Goal: Information Seeking & Learning: Learn about a topic

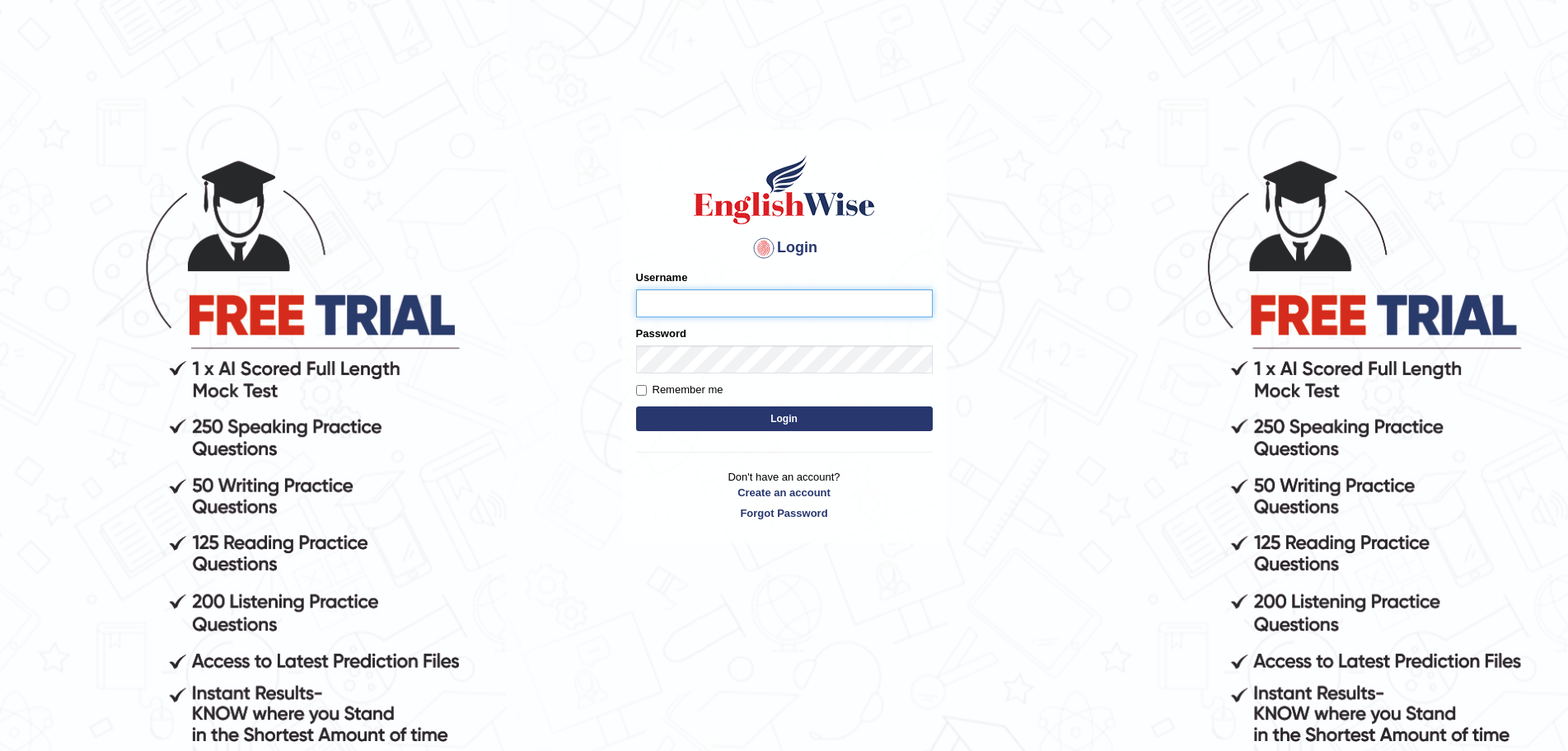
type input "Mugwunali"
click at [799, 418] on button "Login" at bounding box center [785, 419] width 297 height 24
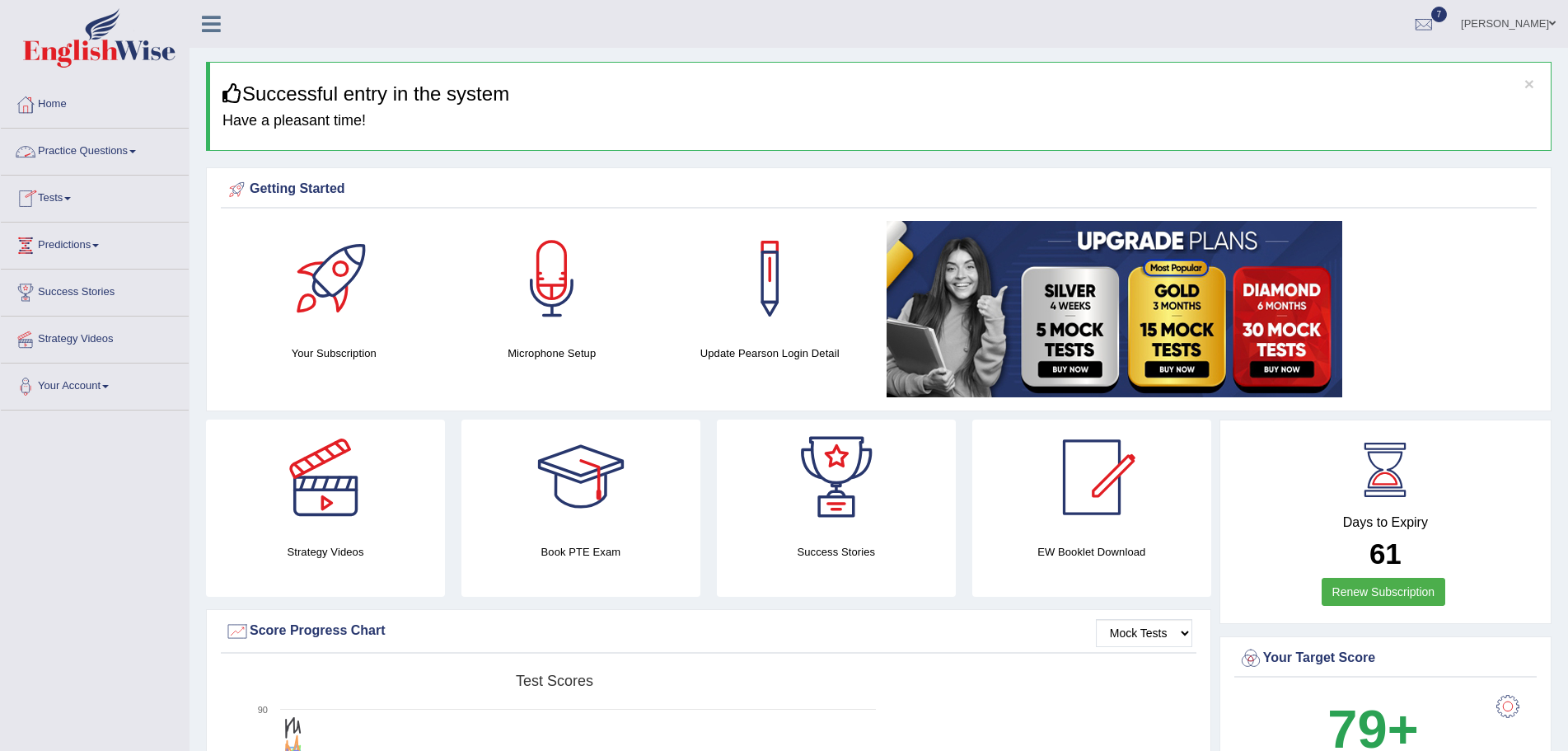
click at [136, 150] on span at bounding box center [132, 151] width 7 height 3
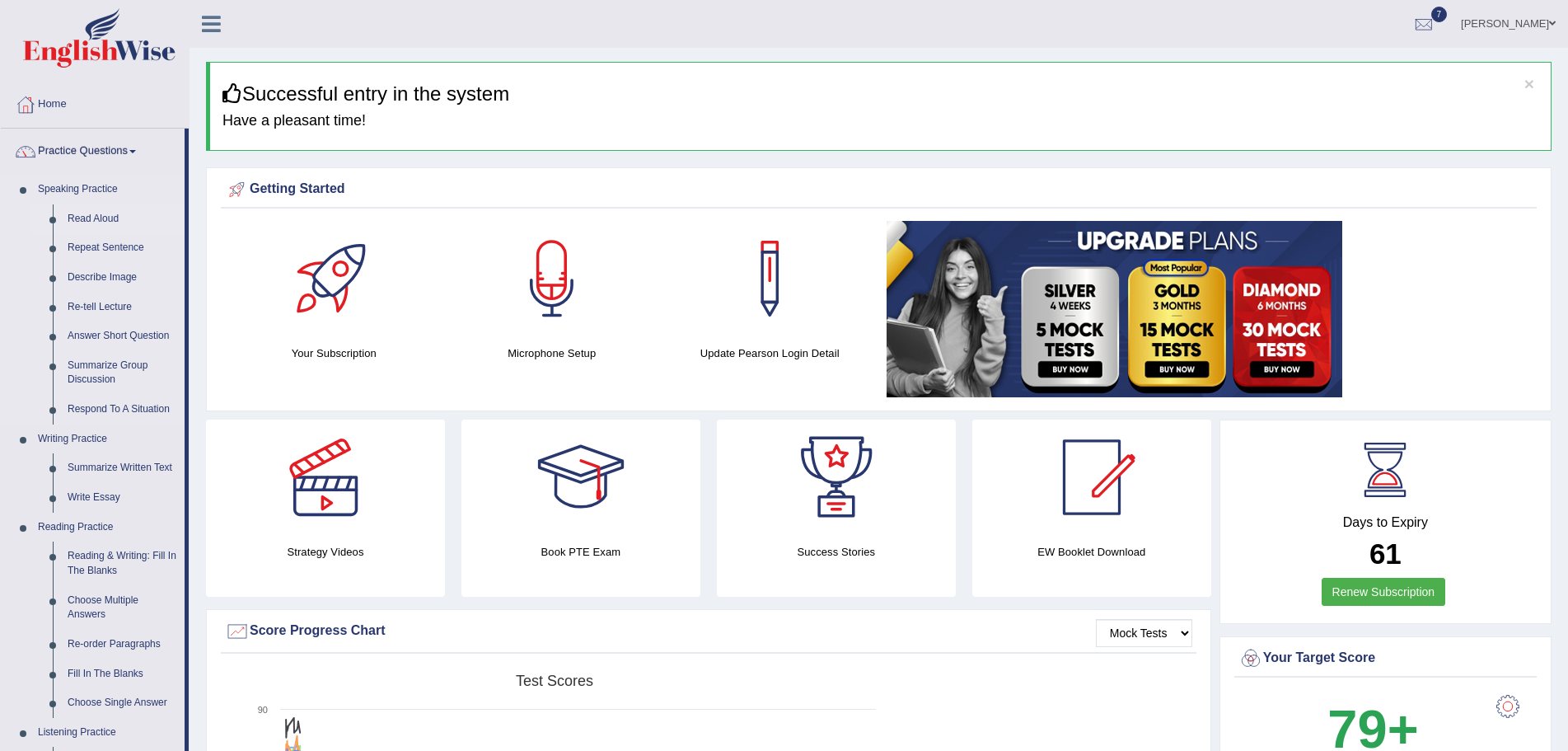
click at [87, 218] on link "Read Aloud" at bounding box center [122, 219] width 124 height 29
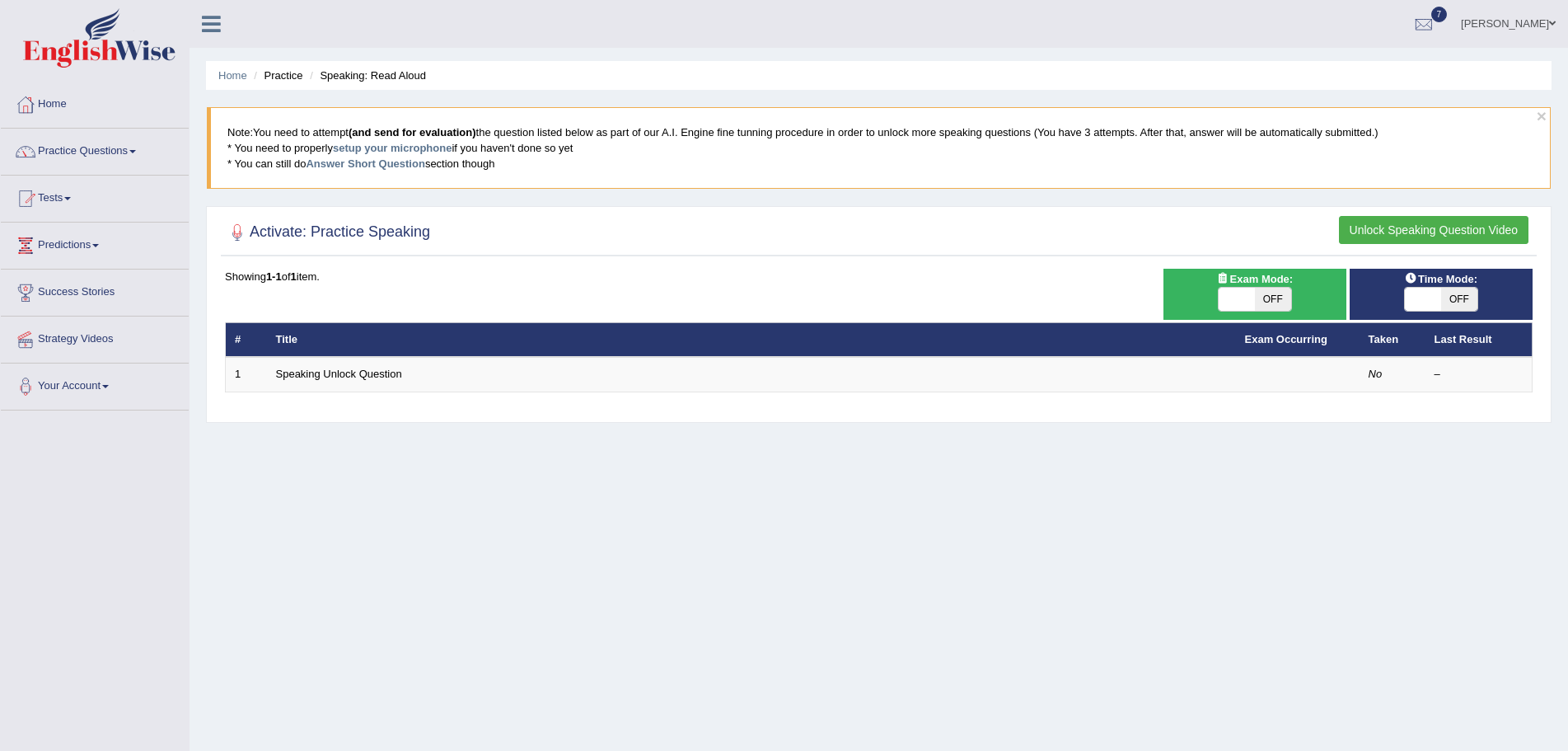
click at [1393, 223] on button "Unlock Speaking Question Video" at bounding box center [1434, 230] width 190 height 28
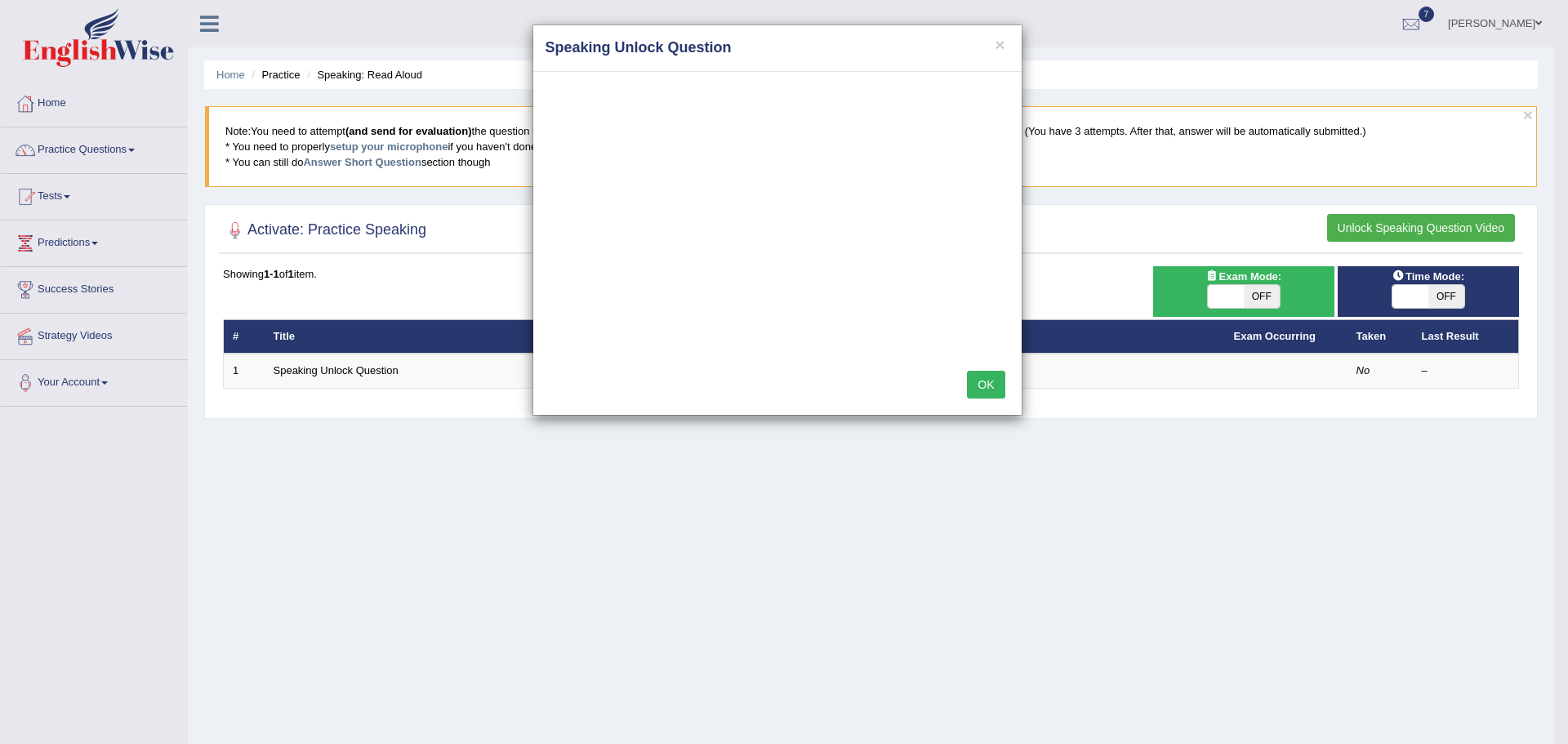
click at [971, 375] on button "OK" at bounding box center [985, 385] width 38 height 28
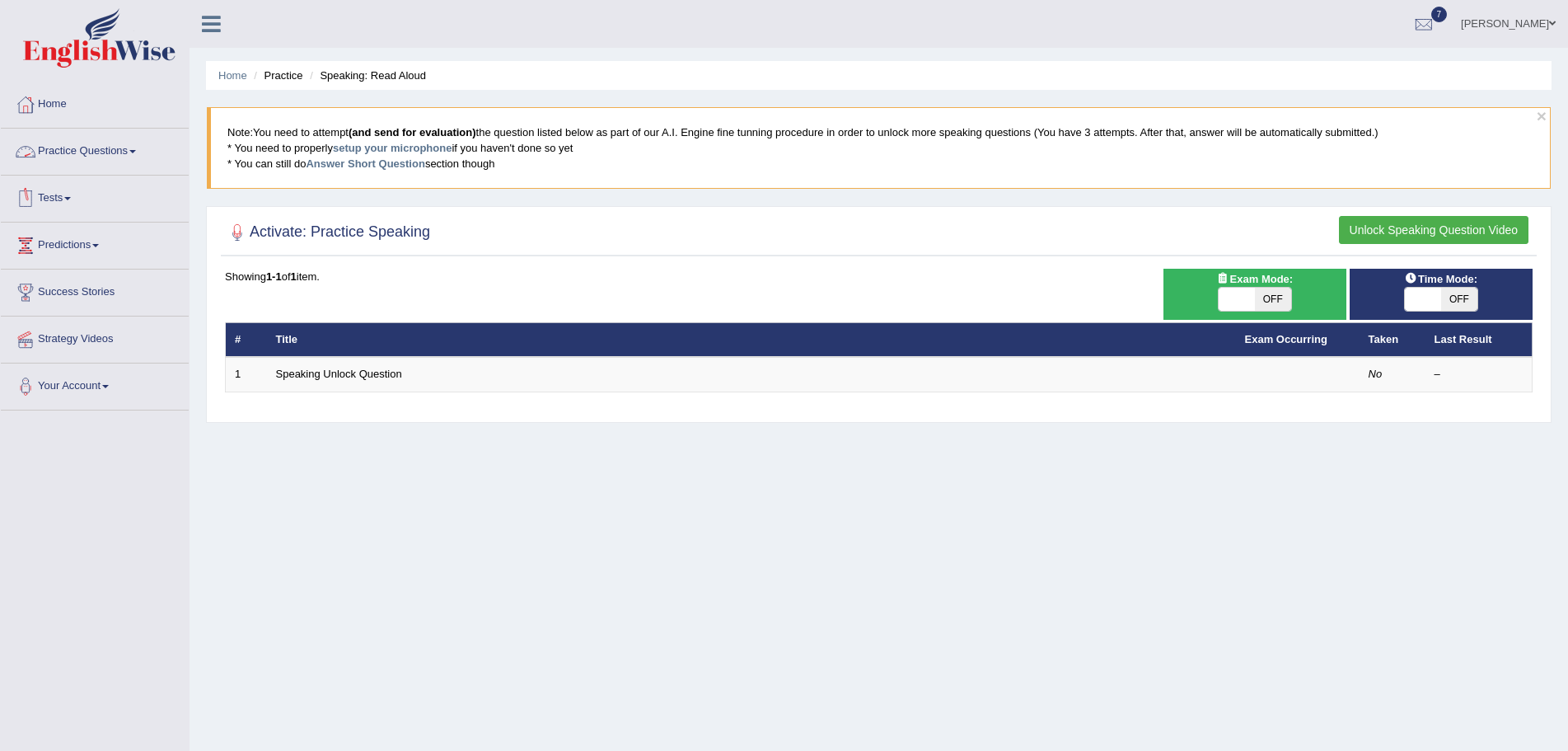
click at [138, 149] on link "Practice Questions" at bounding box center [95, 150] width 188 height 41
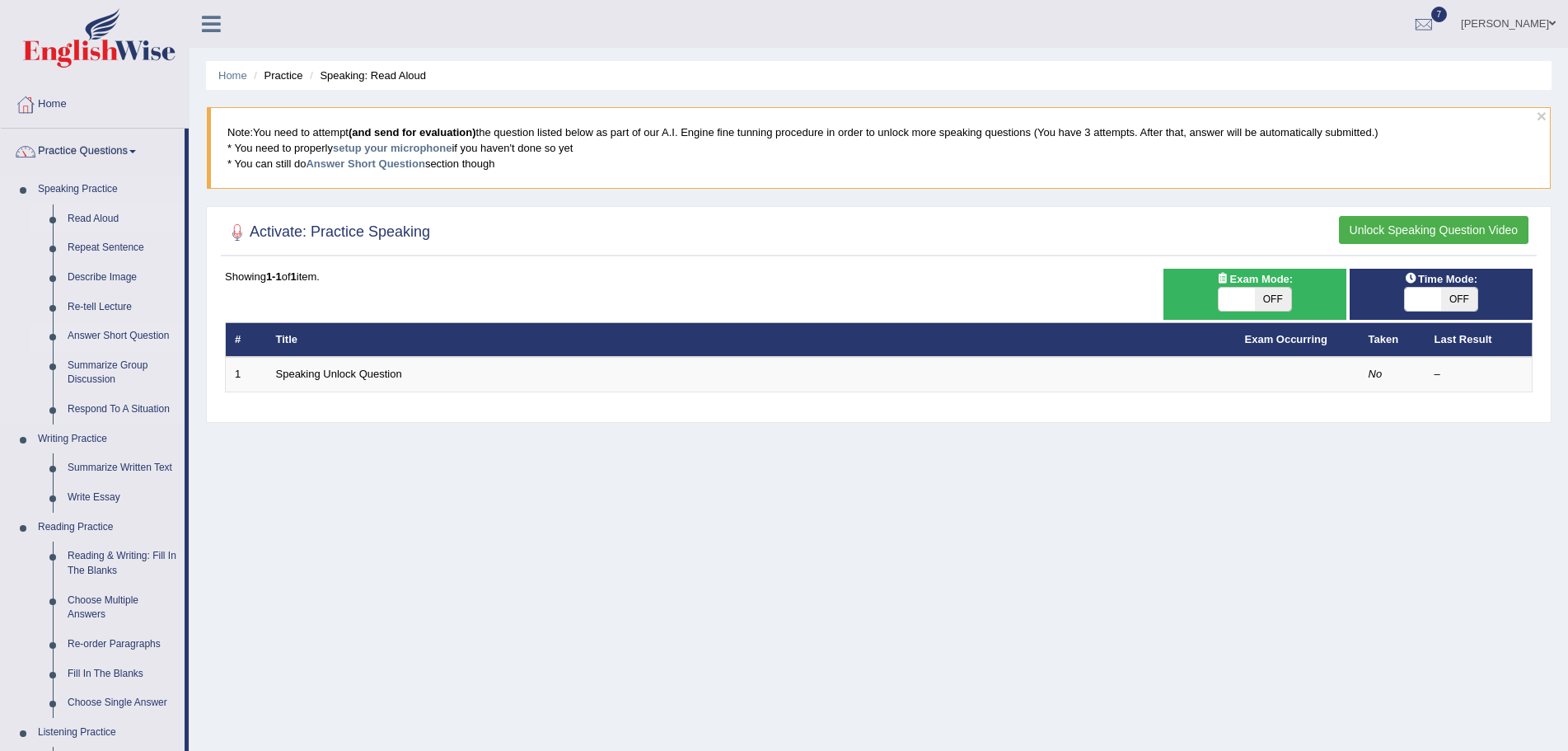
click at [113, 333] on link "Answer Short Question" at bounding box center [122, 336] width 124 height 29
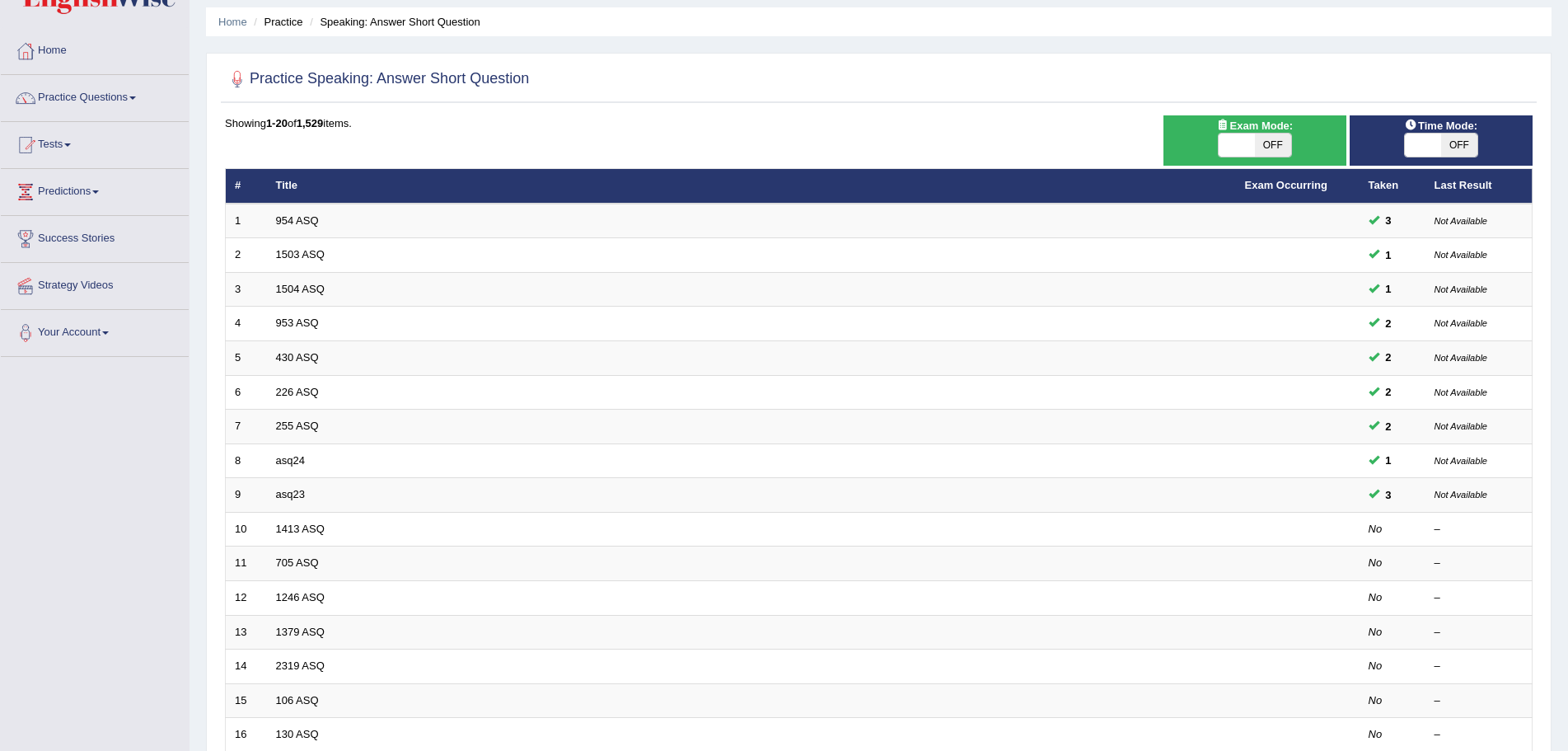
scroll to position [11, 0]
